Goal: Task Accomplishment & Management: Use online tool/utility

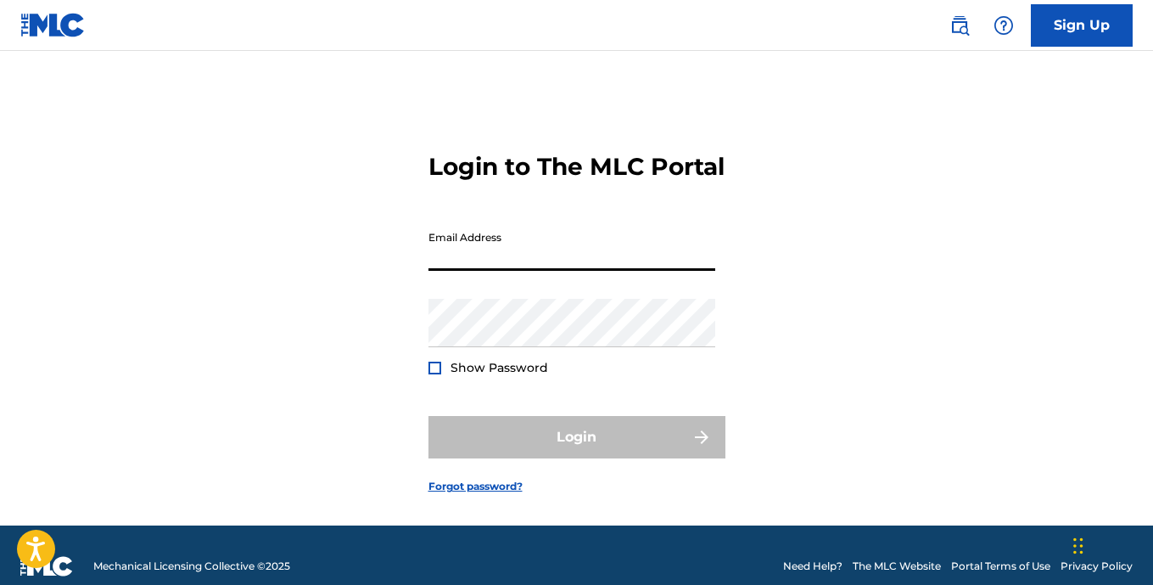
click at [538, 271] on input "Email Address" at bounding box center [572, 246] width 287 height 48
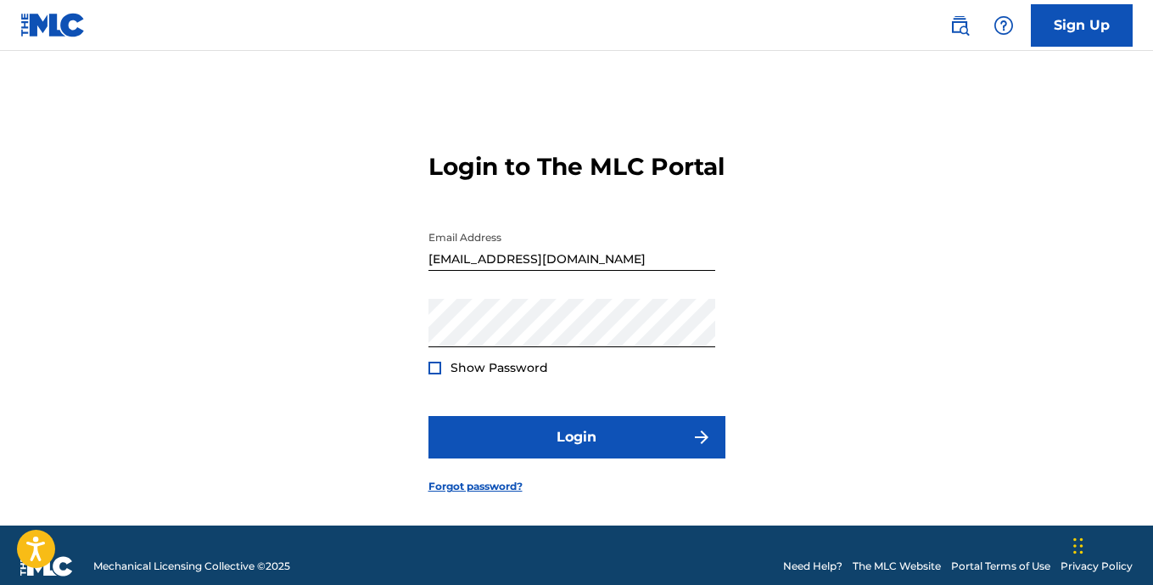
click at [438, 374] on div at bounding box center [435, 367] width 13 height 13
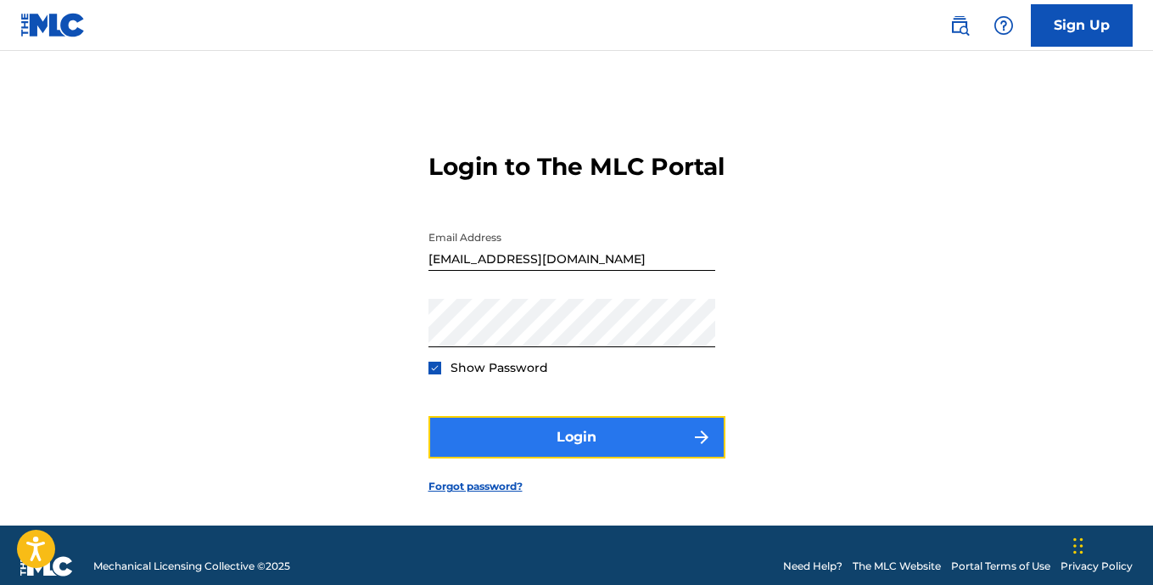
click at [580, 458] on button "Login" at bounding box center [577, 437] width 297 height 42
click at [692, 447] on img "submit" at bounding box center [702, 437] width 20 height 20
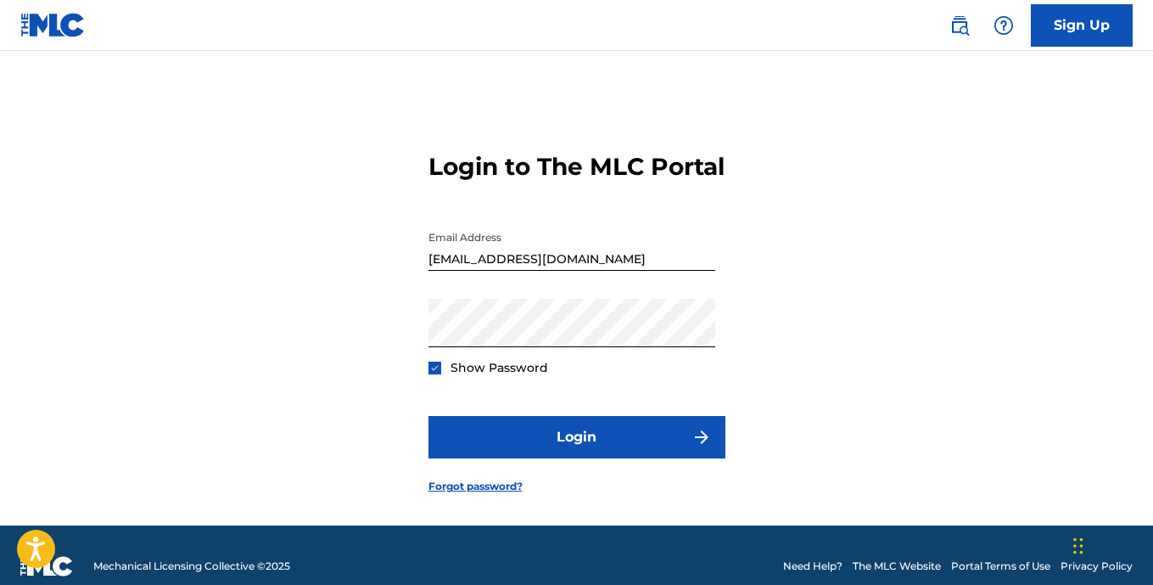
click at [579, 271] on input "[EMAIL_ADDRESS][DOMAIN_NAME]" at bounding box center [572, 246] width 287 height 48
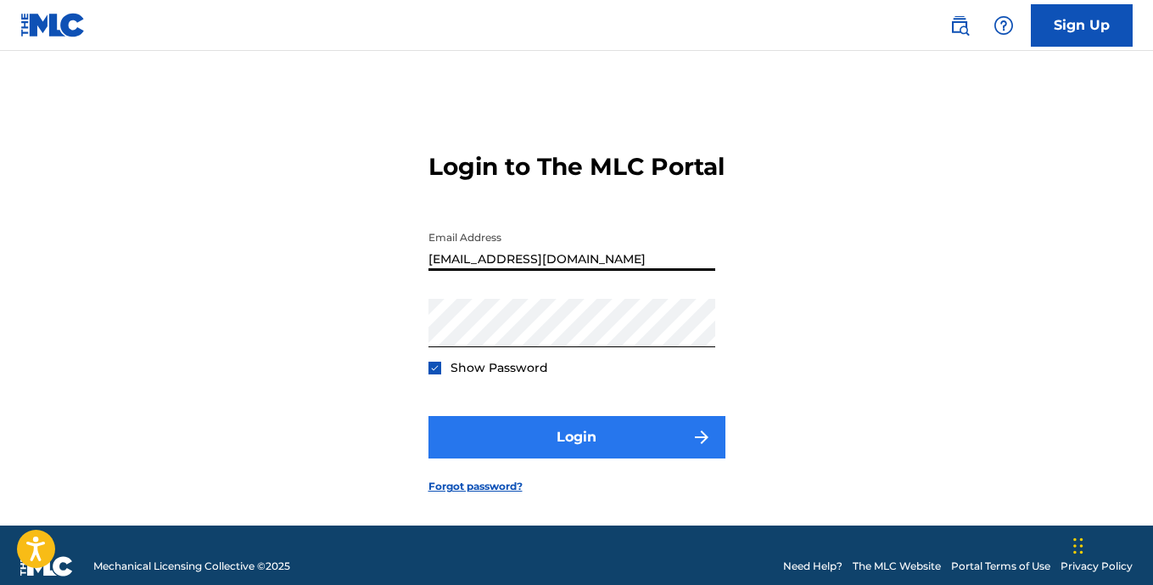
type input "[EMAIL_ADDRESS][DOMAIN_NAME]"
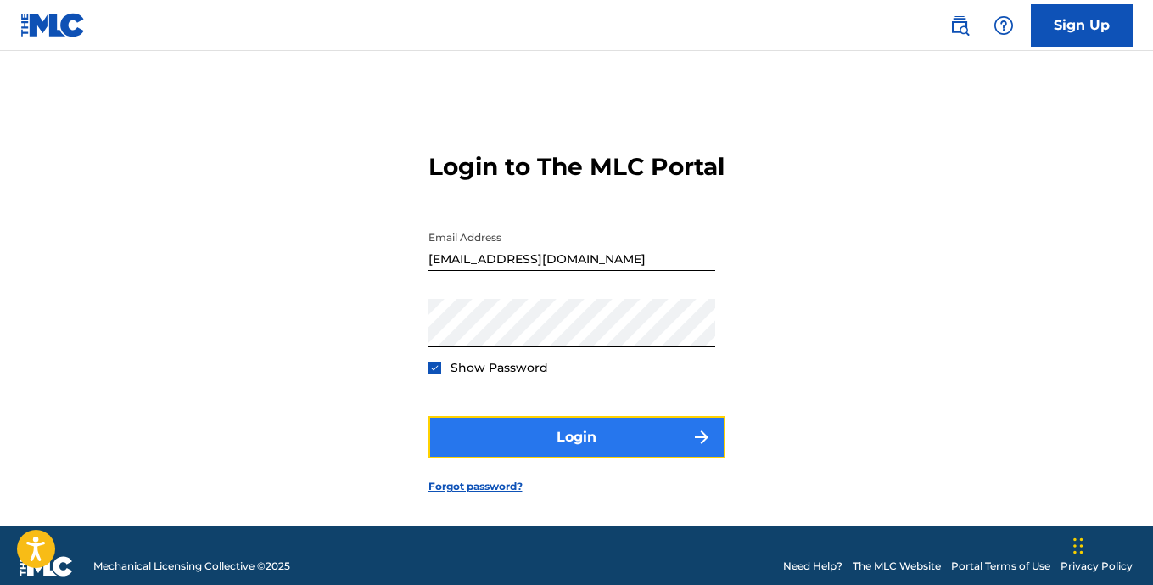
click at [608, 458] on button "Login" at bounding box center [577, 437] width 297 height 42
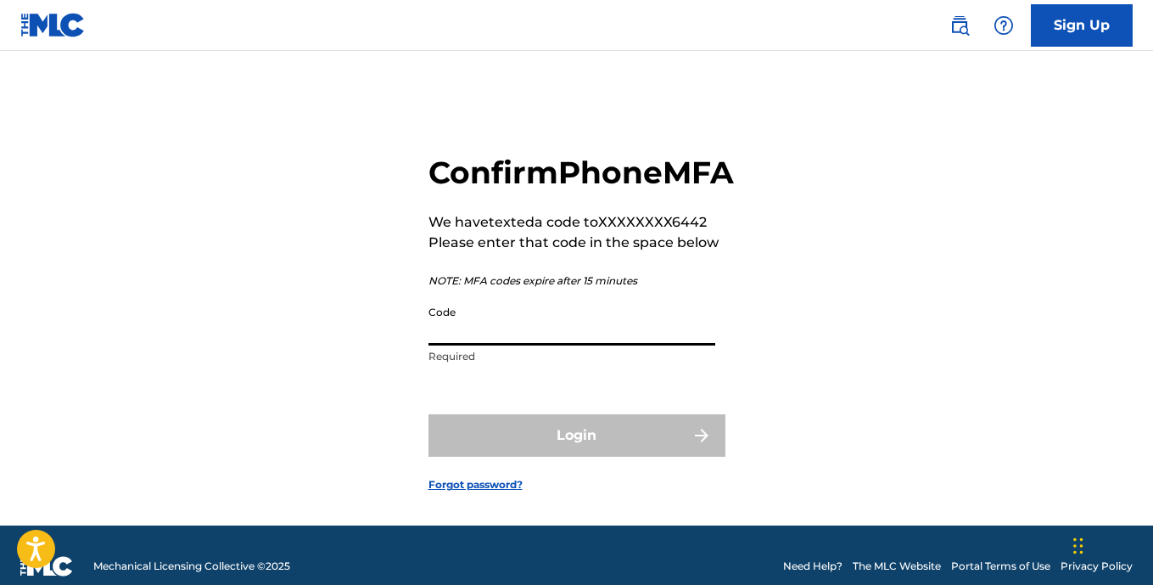
click at [493, 345] on input "Code" at bounding box center [572, 321] width 287 height 48
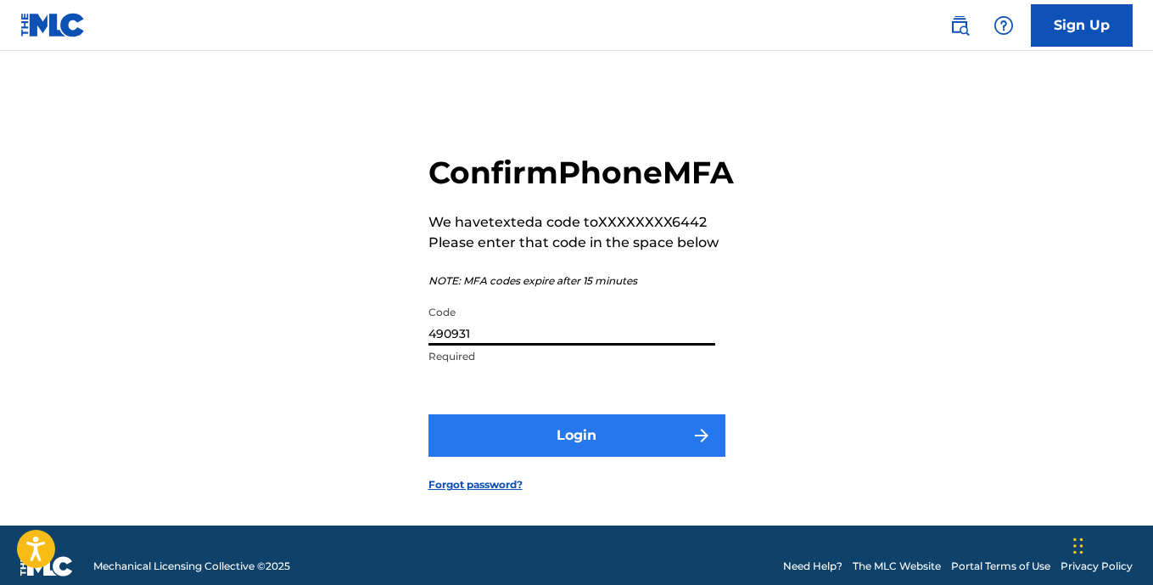
type input "490931"
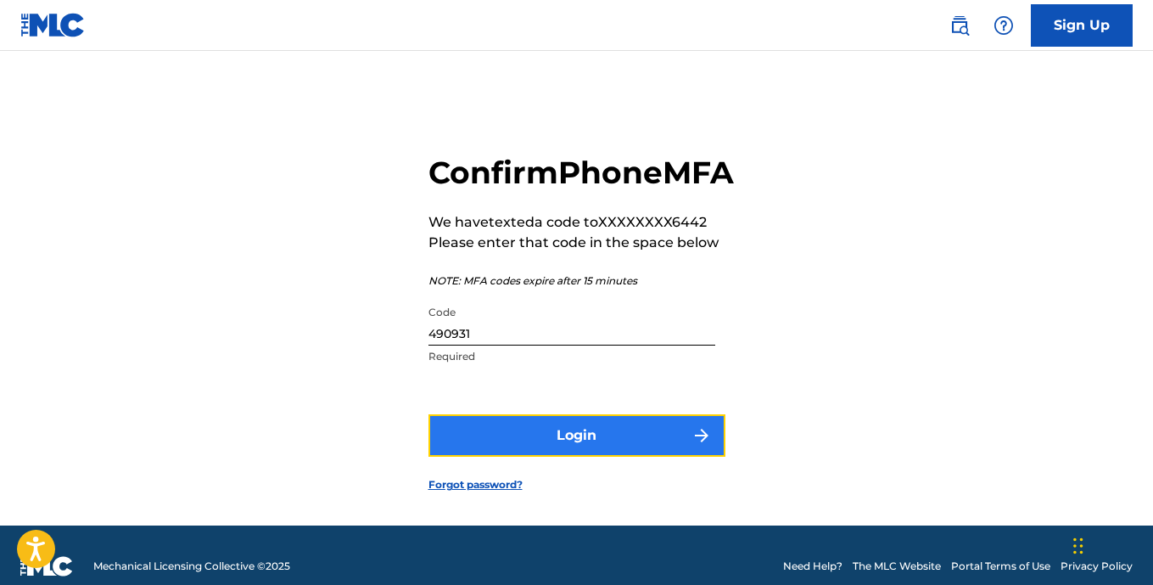
click at [586, 457] on button "Login" at bounding box center [577, 435] width 297 height 42
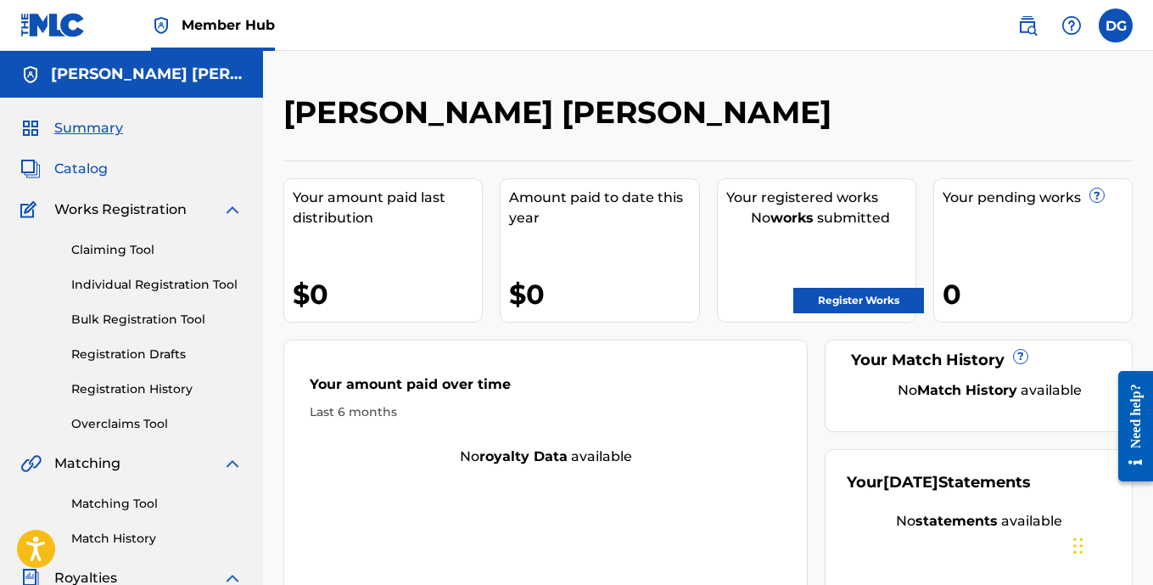
click at [67, 169] on span "Catalog" at bounding box center [80, 169] width 53 height 20
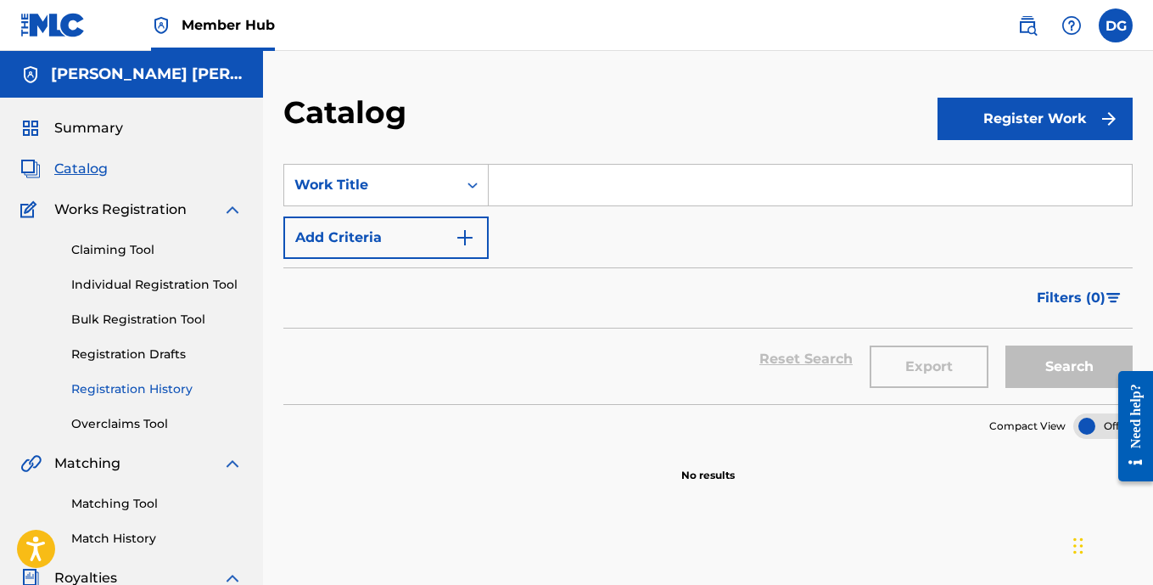
click at [135, 387] on link "Registration History" at bounding box center [156, 389] width 171 height 18
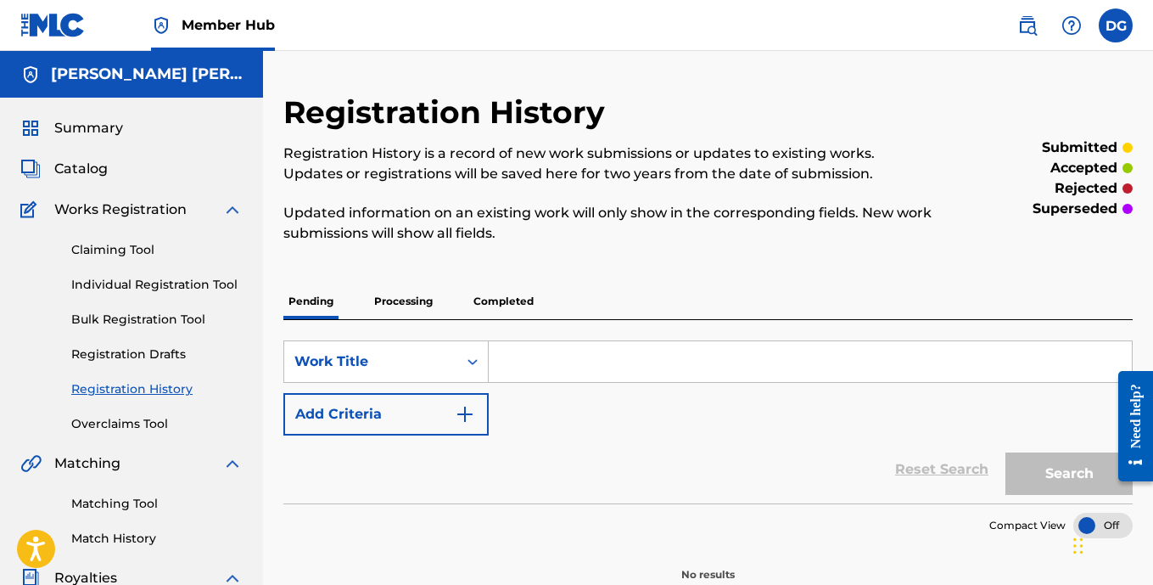
scroll to position [85, 0]
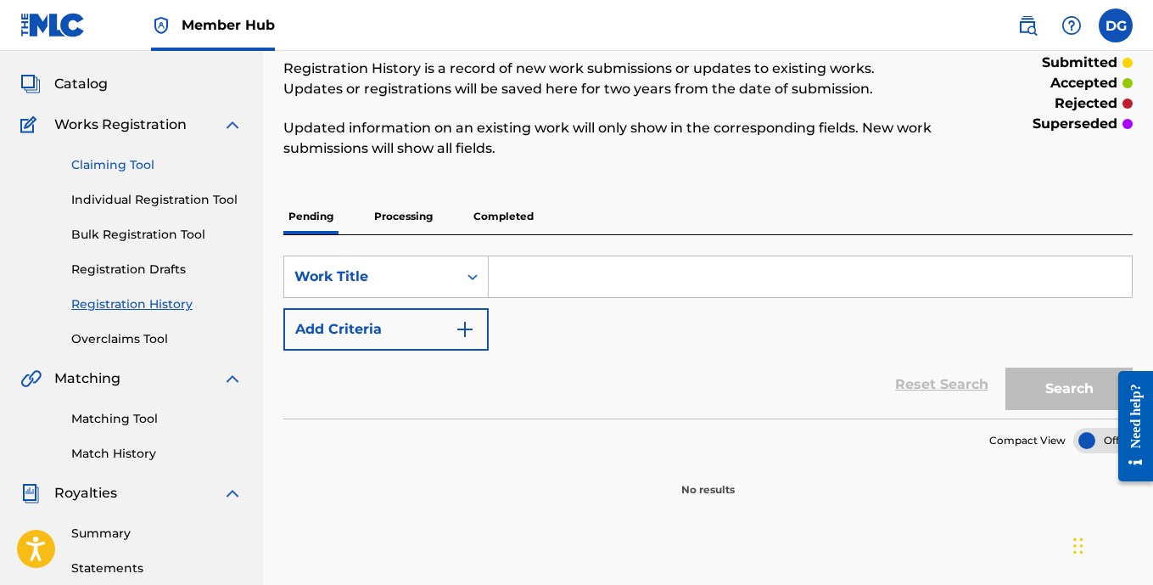
click at [84, 165] on link "Claiming Tool" at bounding box center [156, 165] width 171 height 18
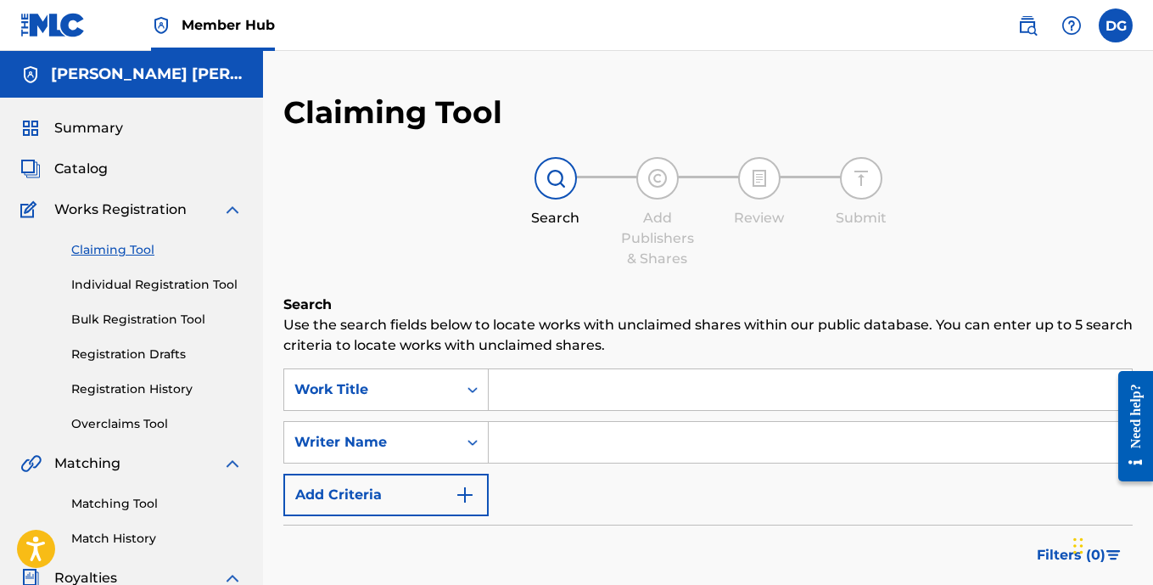
click at [529, 388] on input "Search Form" at bounding box center [810, 389] width 643 height 41
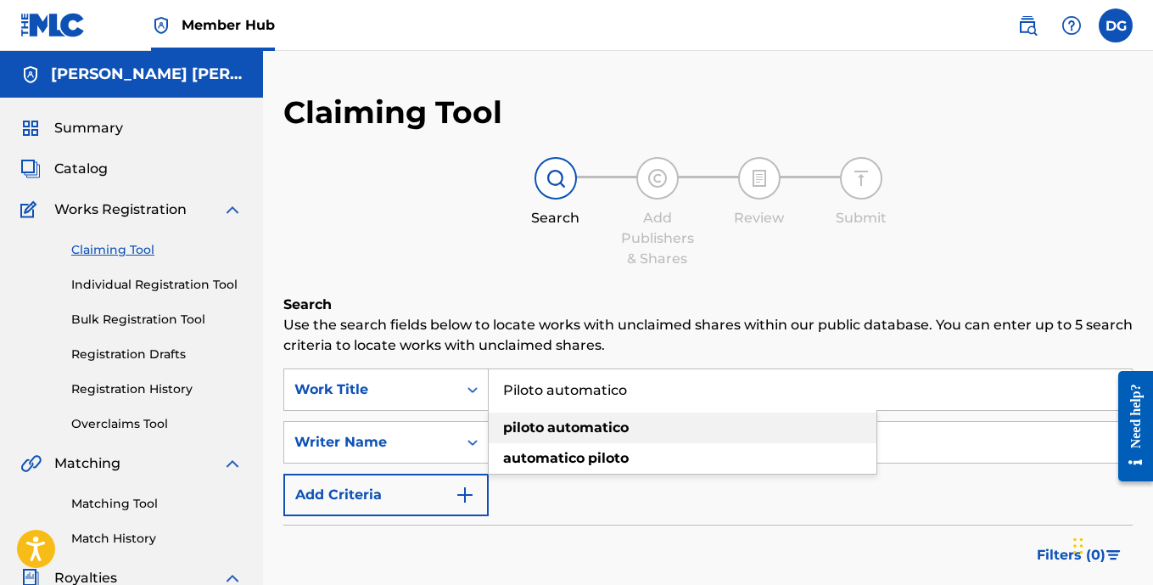
click at [571, 425] on strong "automatico" at bounding box center [587, 427] width 81 height 16
type input "piloto automatico"
click at [503, 448] on input "Search Form" at bounding box center [810, 442] width 643 height 41
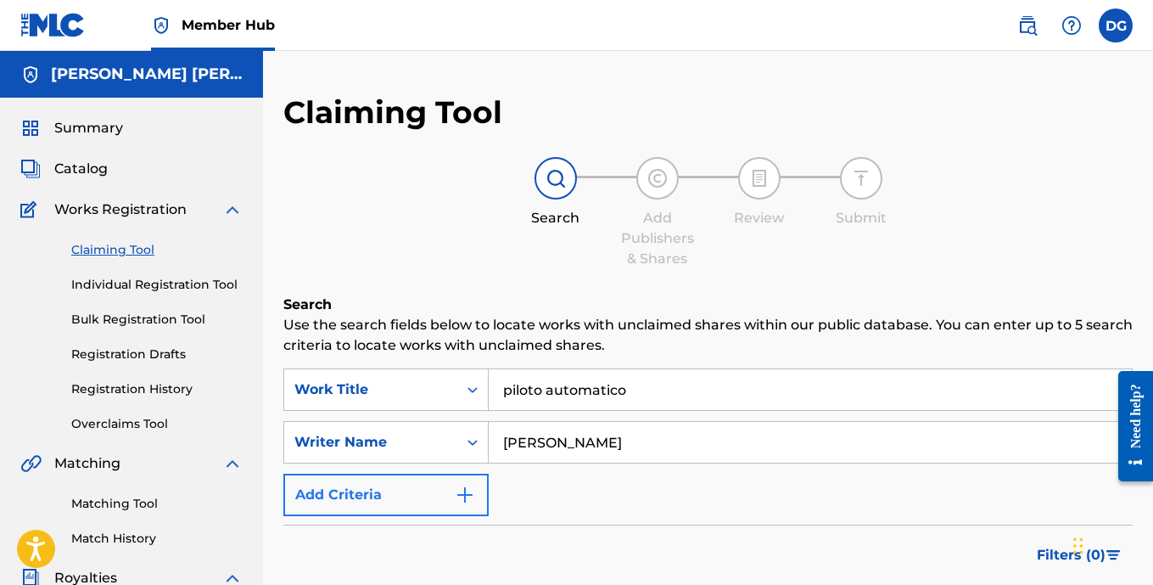
type input "[PERSON_NAME]"
click at [468, 493] on img "Search Form" at bounding box center [465, 495] width 20 height 20
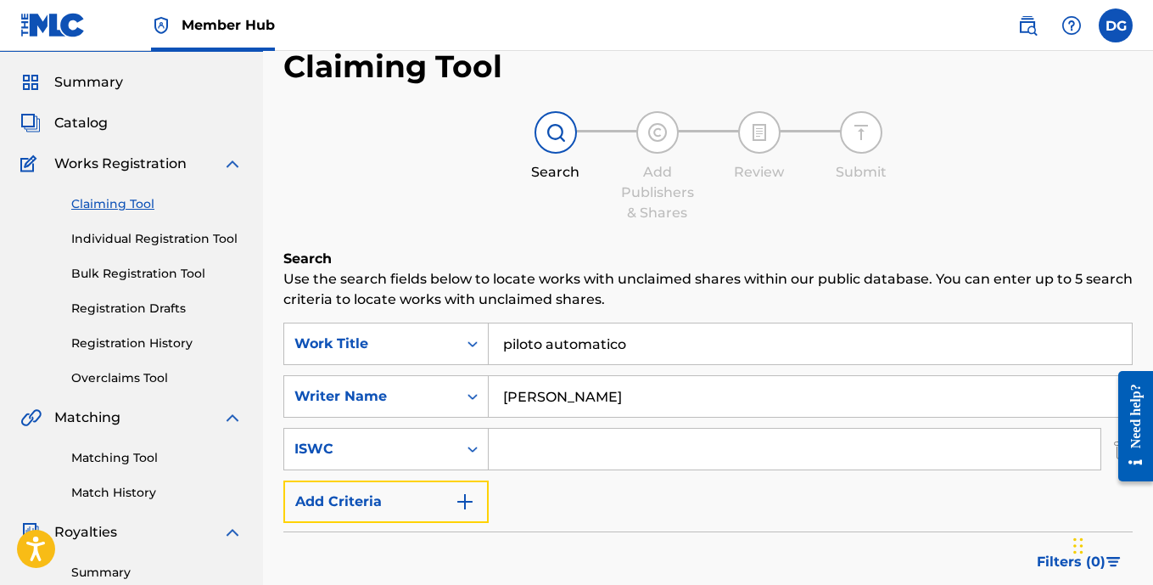
scroll to position [170, 0]
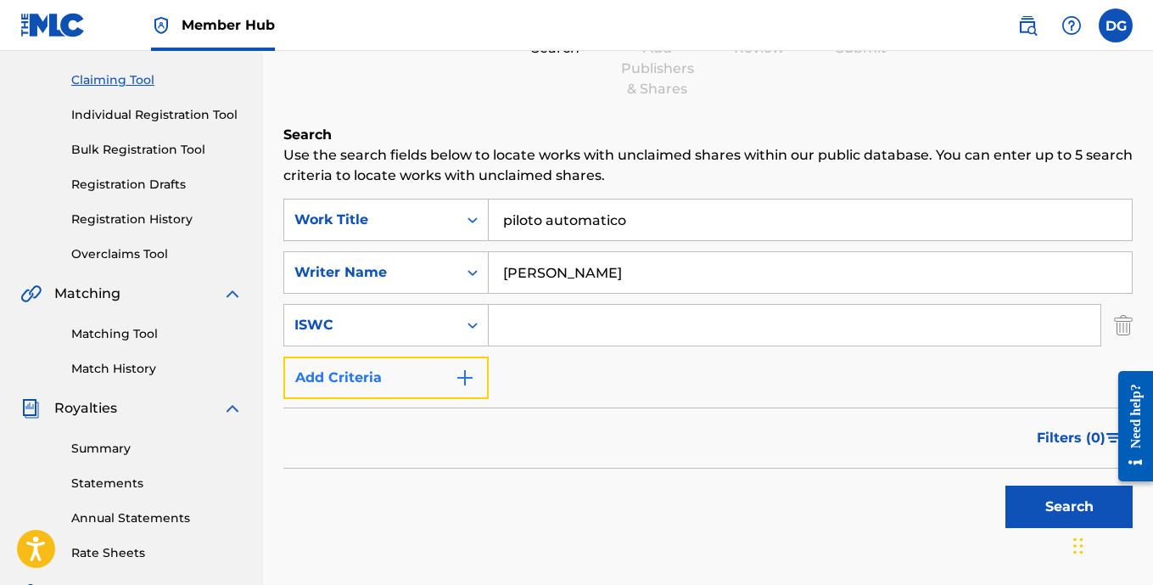
click at [467, 380] on img "Search Form" at bounding box center [465, 377] width 20 height 20
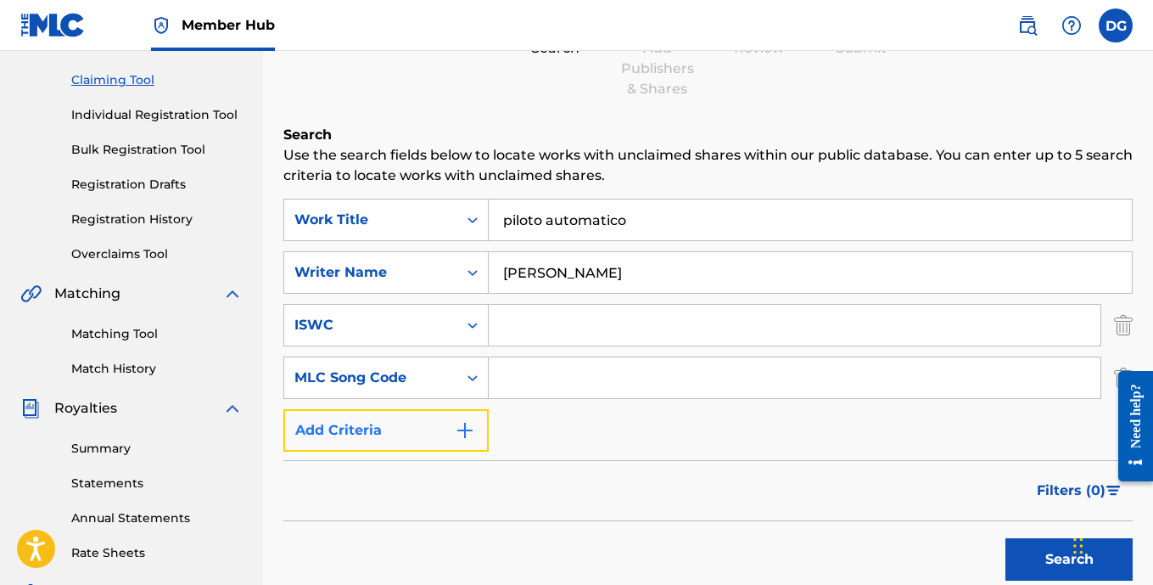
click at [467, 433] on img "Search Form" at bounding box center [465, 430] width 20 height 20
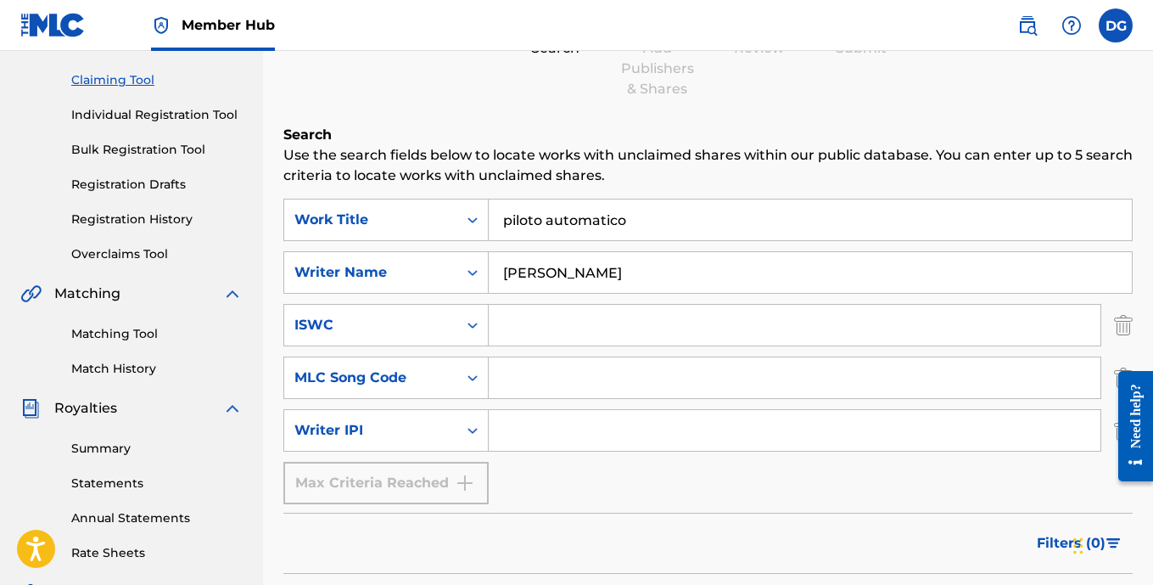
click at [540, 434] on input "Search Form" at bounding box center [795, 430] width 612 height 41
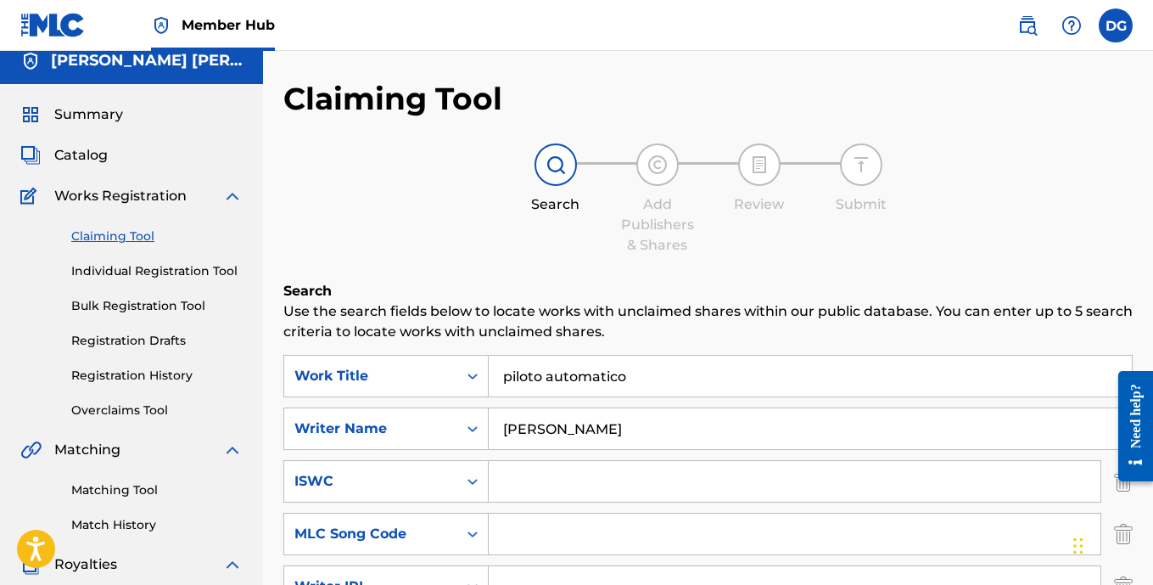
scroll to position [0, 0]
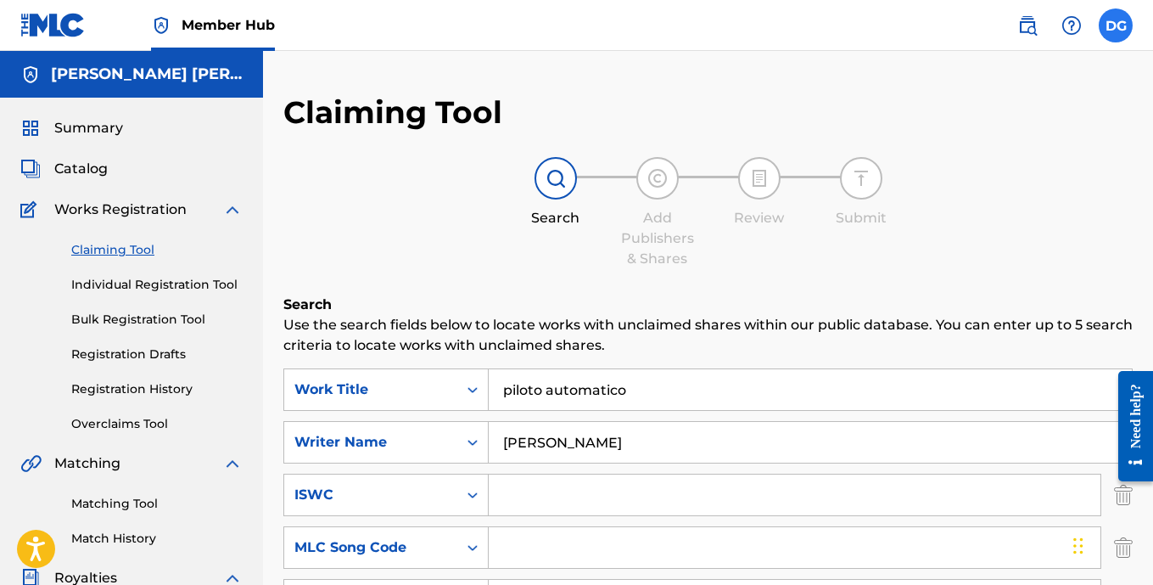
click at [1109, 31] on label at bounding box center [1116, 25] width 34 height 34
click at [1116, 25] on input "DG [PERSON_NAME] [EMAIL_ADDRESS][DOMAIN_NAME] Notification Preferences Profile …" at bounding box center [1116, 25] width 0 height 0
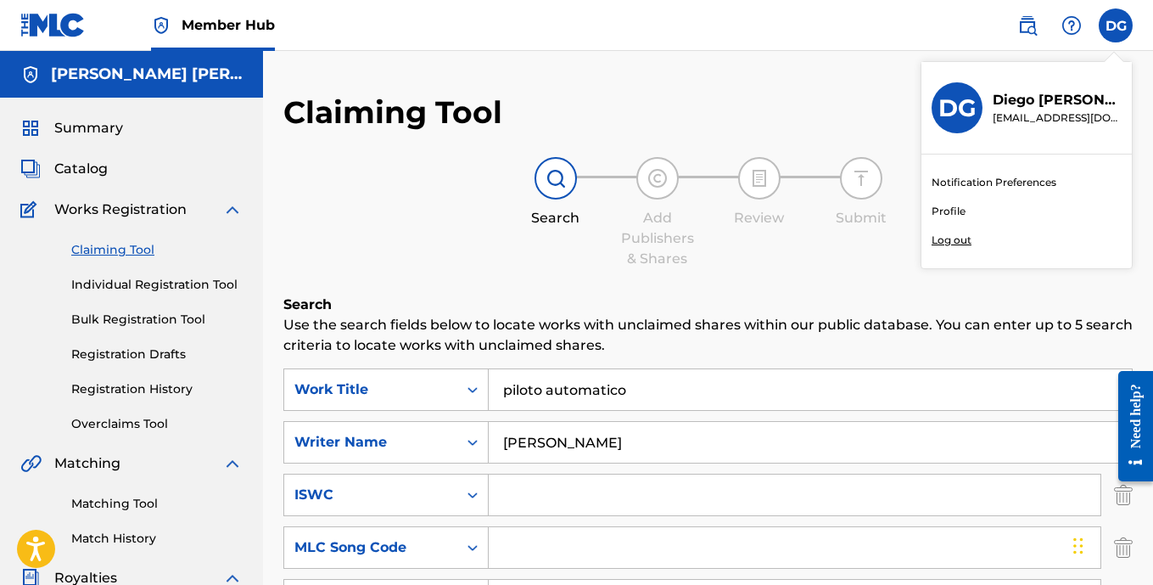
click at [837, 106] on div "Claiming Tool Search Add Publishers & Shares Review Submit Search Use the searc…" at bounding box center [707, 494] width 849 height 803
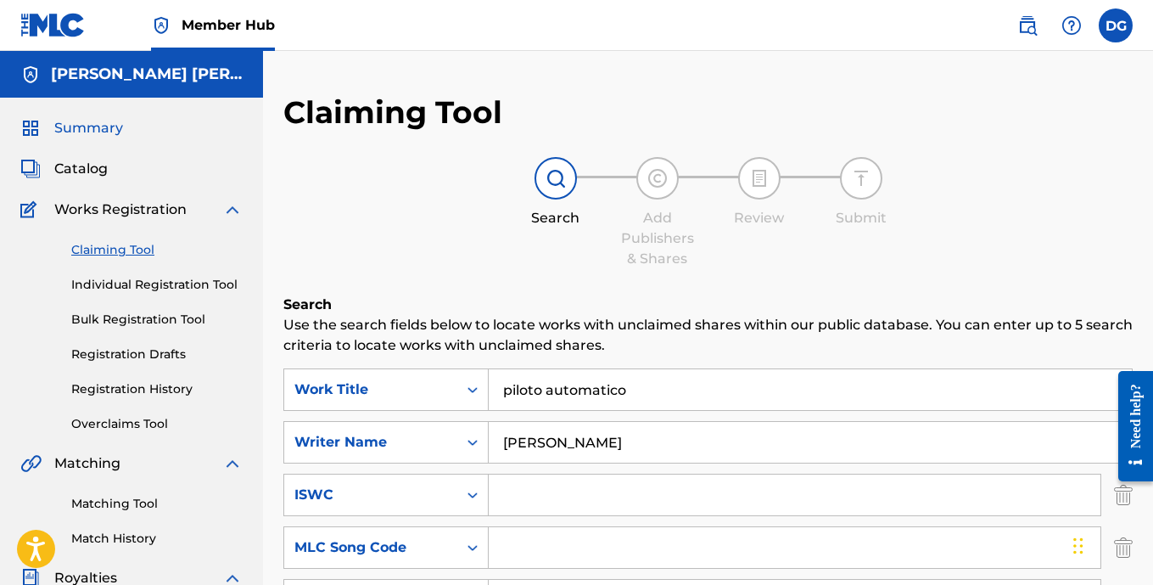
click at [81, 132] on span "Summary" at bounding box center [88, 128] width 69 height 20
